Goal: Find specific page/section: Find specific page/section

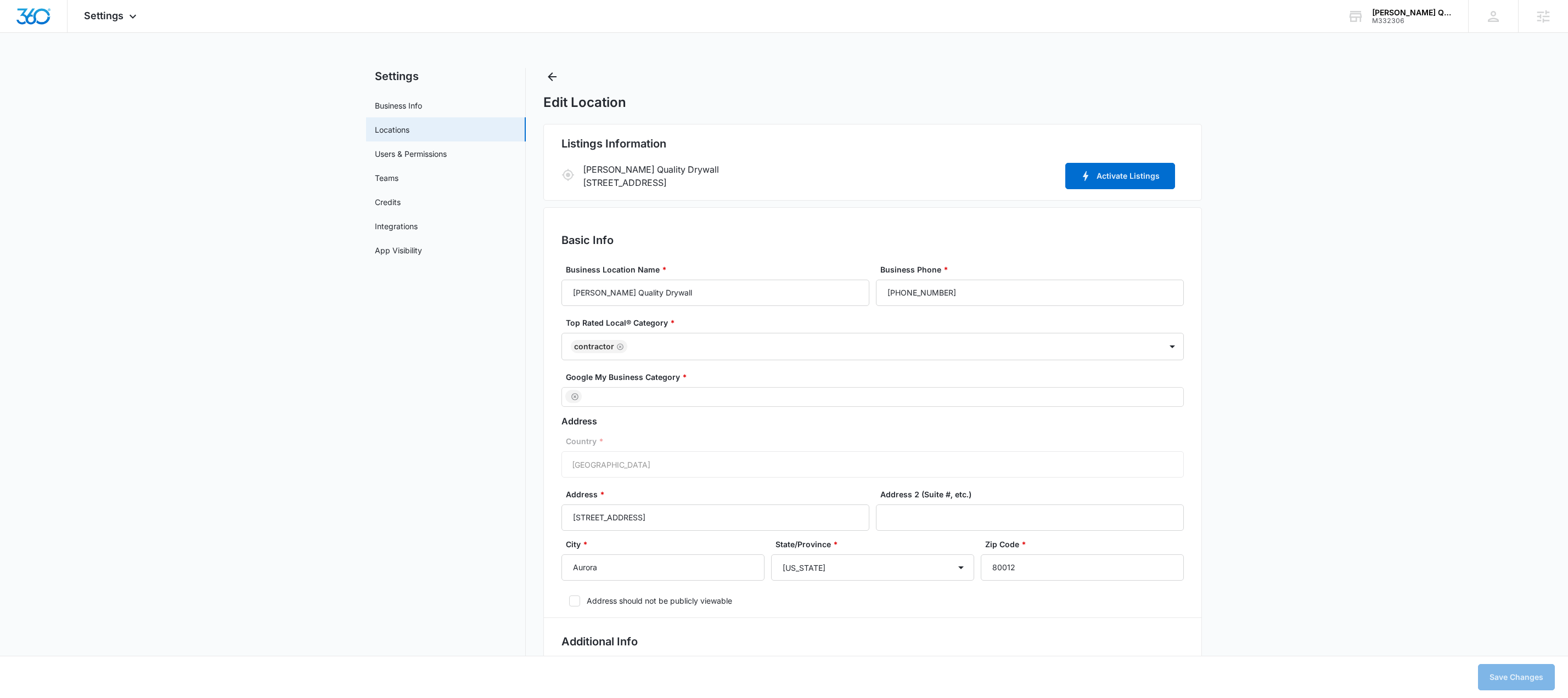
select select "Colorado"
click at [1404, 24] on div "Sanchez Quality Drywall Inc. M332306 Your Accounts View All" at bounding box center [1399, 16] width 137 height 32
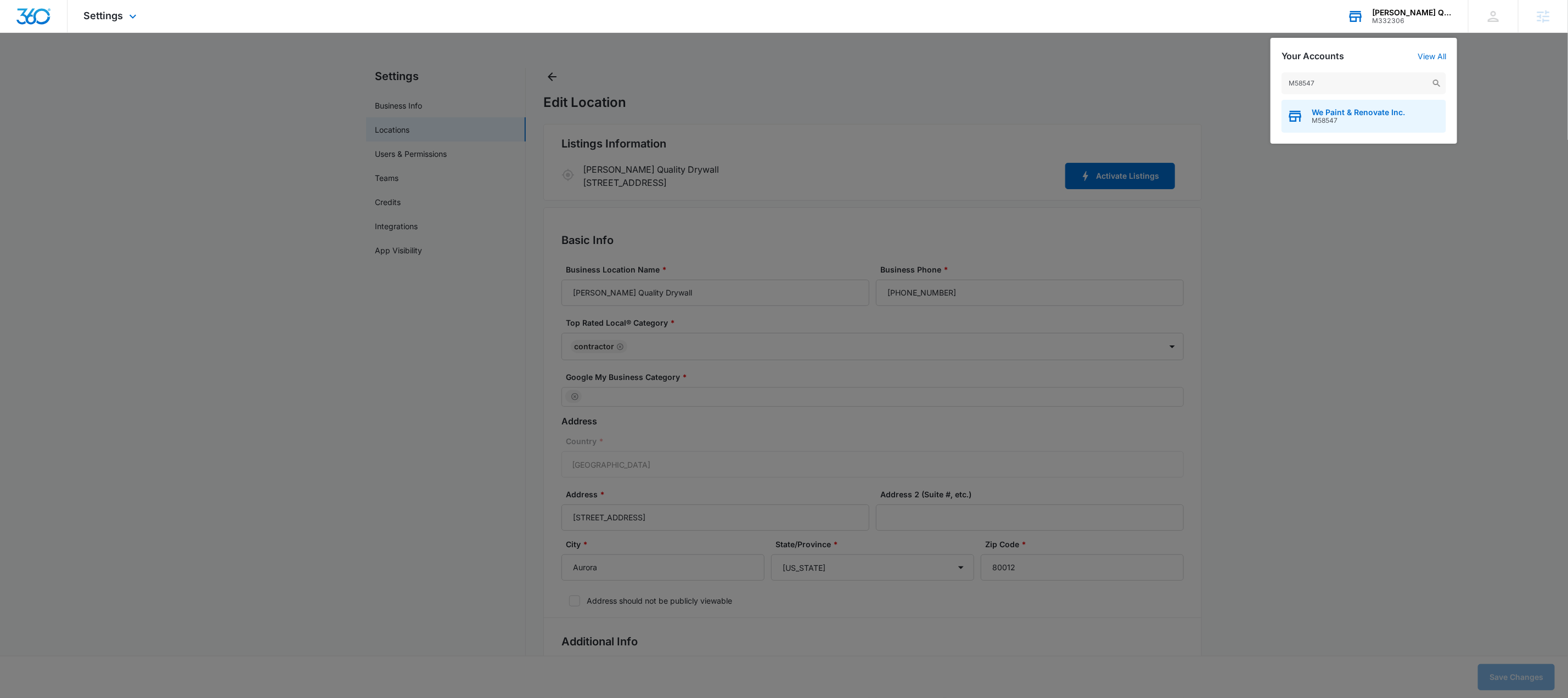
type input "M58547"
click at [1349, 120] on span "M58547" at bounding box center [1358, 120] width 93 height 8
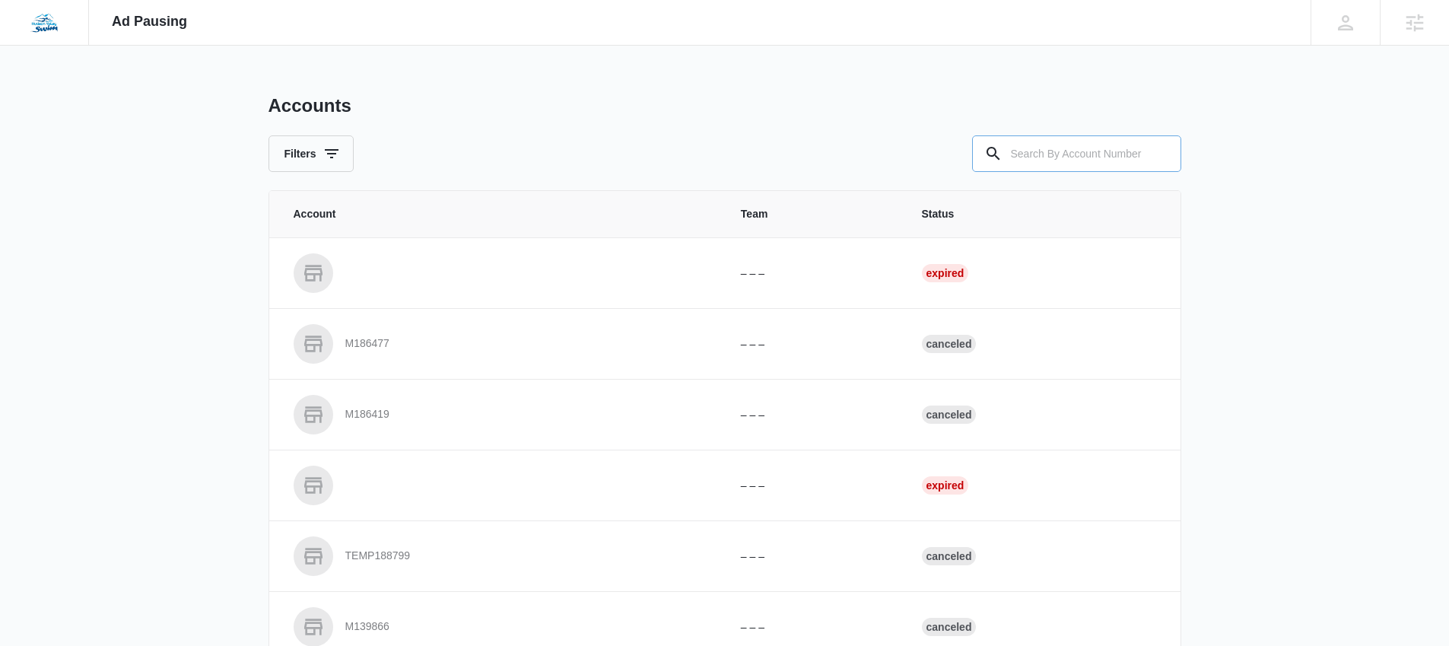
click at [1103, 142] on input "text" at bounding box center [1076, 153] width 209 height 37
type input "M58547"
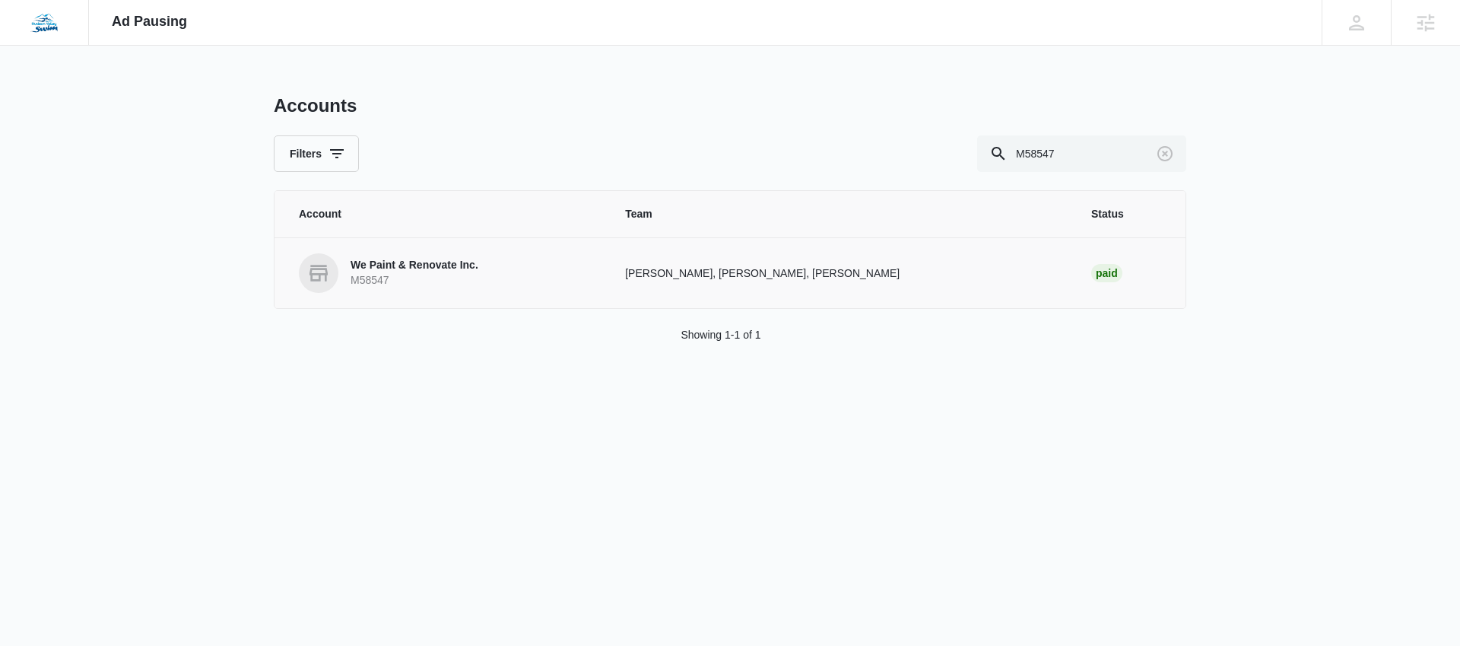
click at [440, 265] on p "We Paint & Renovate Inc." at bounding box center [415, 265] width 128 height 15
